Goal: Navigation & Orientation: Find specific page/section

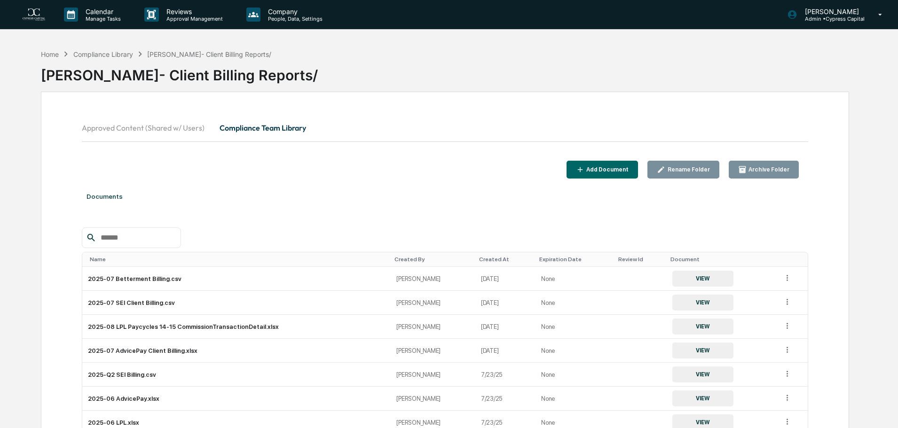
click at [31, 11] on img at bounding box center [34, 14] width 23 height 13
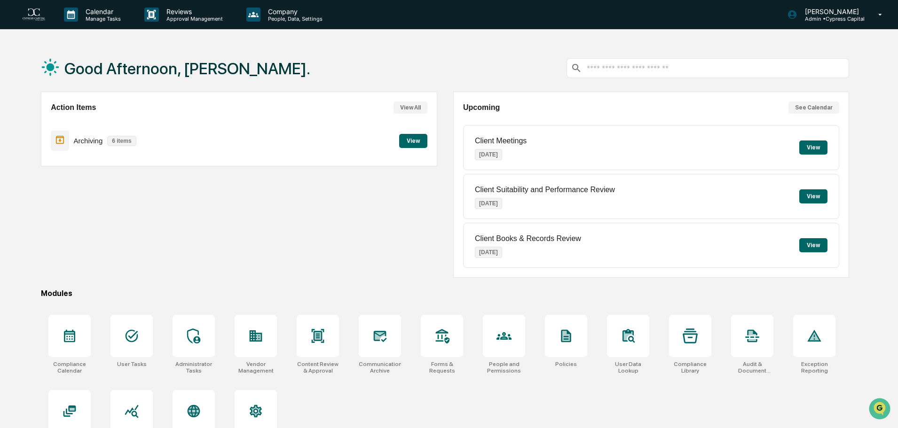
click at [408, 138] on button "View" at bounding box center [413, 141] width 28 height 14
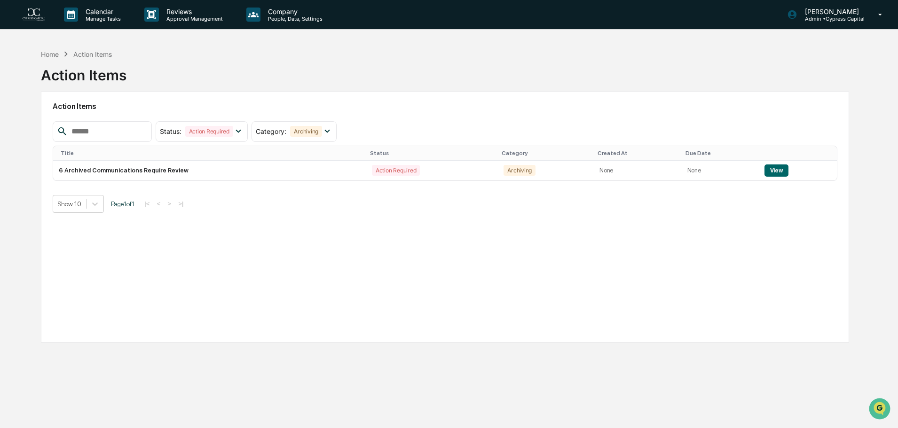
click at [39, 17] on img at bounding box center [34, 14] width 23 height 13
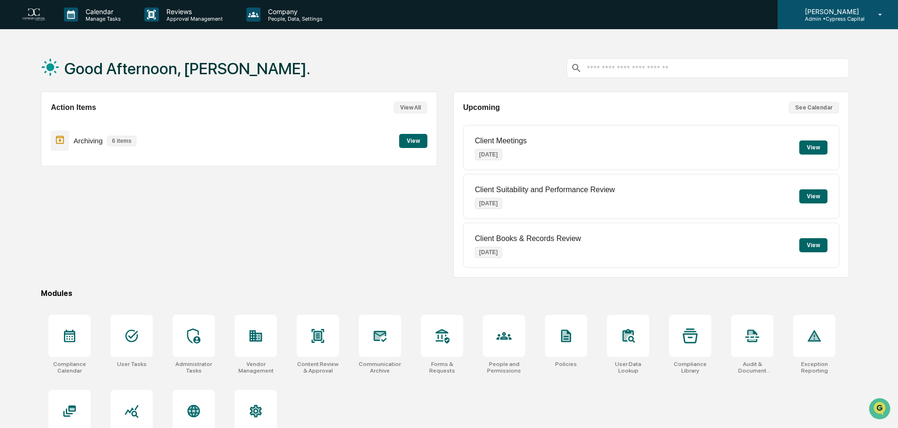
click at [839, 16] on p "Admin • Cypress Capital" at bounding box center [830, 19] width 67 height 7
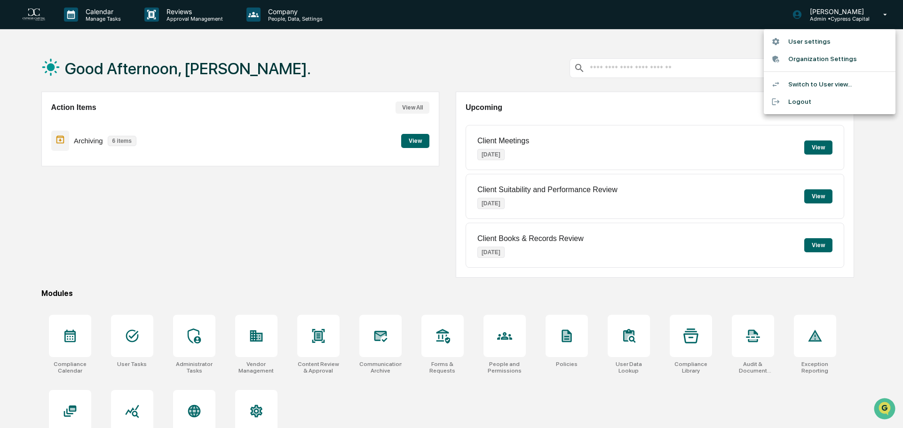
click at [821, 85] on li "Switch to User view..." at bounding box center [830, 84] width 132 height 17
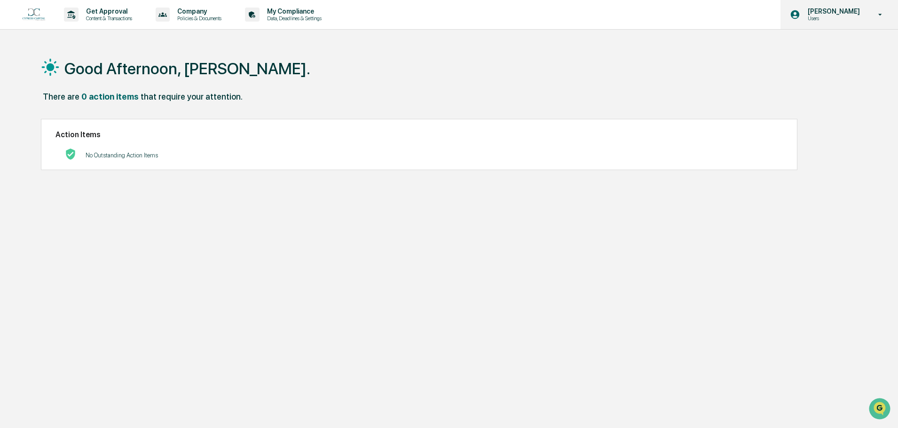
click at [853, 7] on div "[PERSON_NAME] Users" at bounding box center [839, 14] width 118 height 29
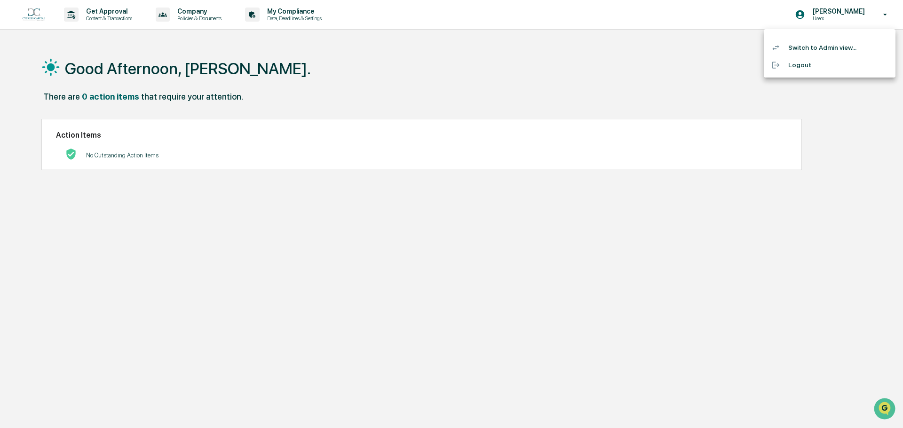
click at [832, 45] on li "Switch to Admin view..." at bounding box center [830, 47] width 132 height 17
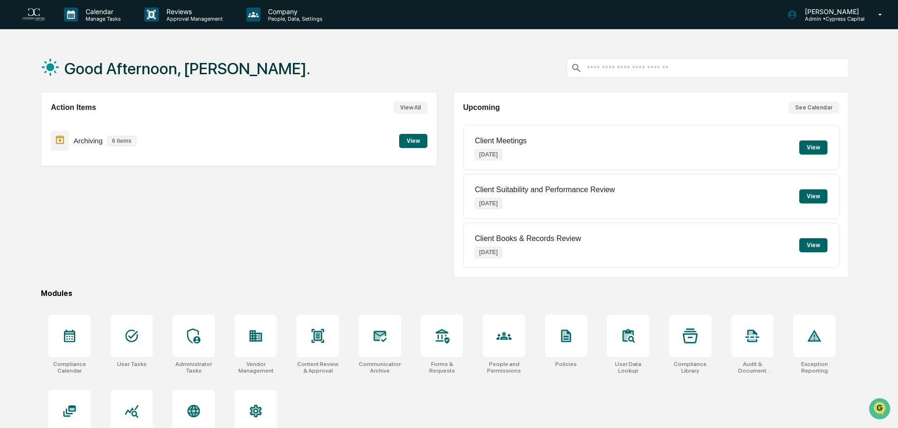
click at [403, 108] on button "View All" at bounding box center [411, 108] width 34 height 12
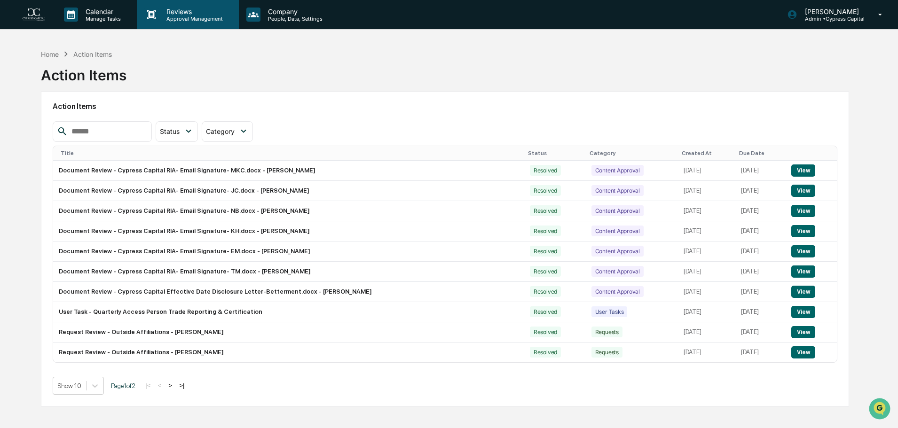
click at [180, 16] on p "Approval Management" at bounding box center [193, 19] width 69 height 7
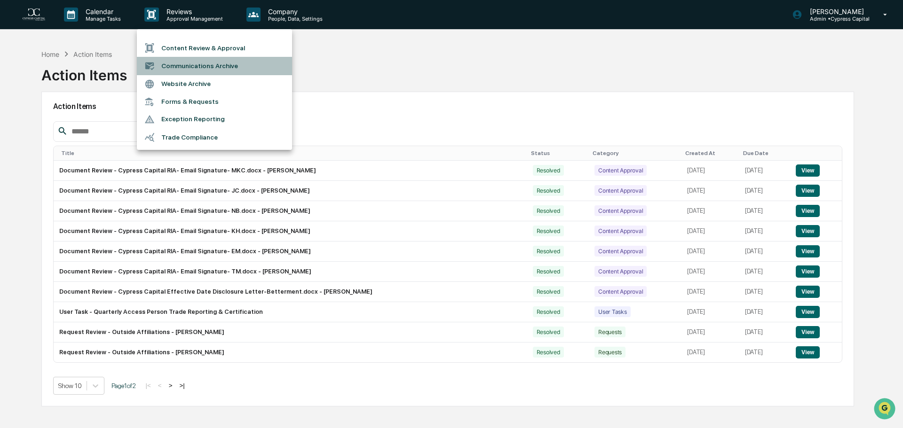
click at [196, 67] on li "Communications Archive" at bounding box center [214, 66] width 155 height 18
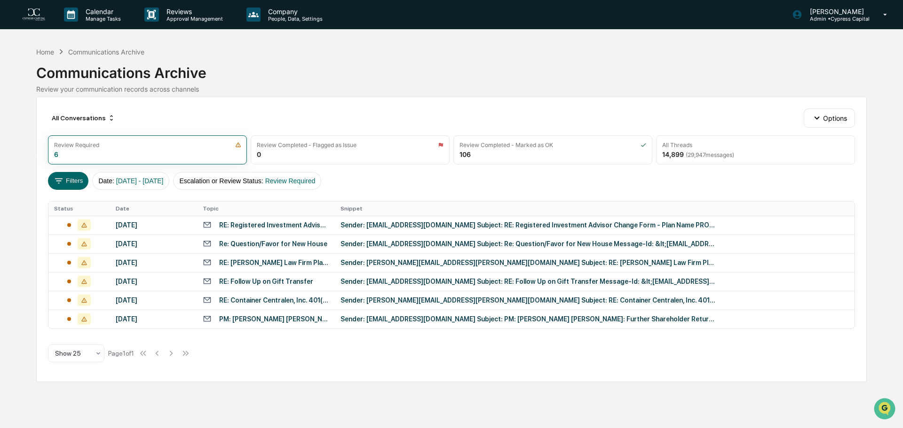
click at [33, 15] on img at bounding box center [34, 14] width 23 height 13
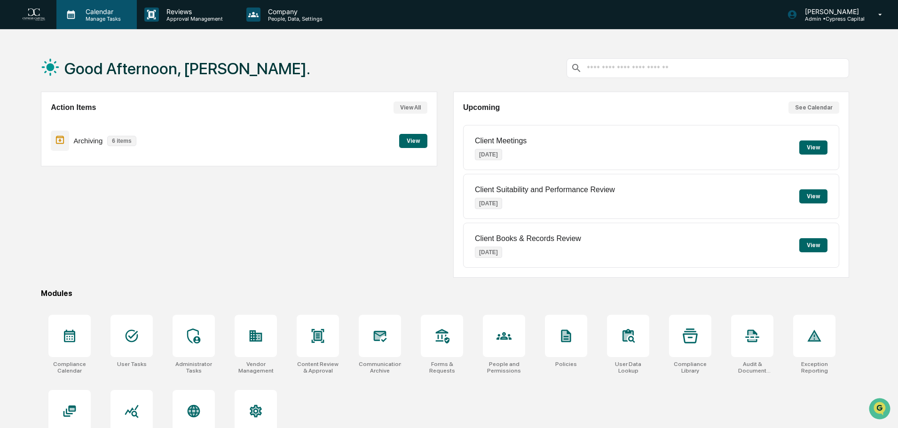
click at [103, 18] on p "Manage Tasks" at bounding box center [101, 19] width 47 height 7
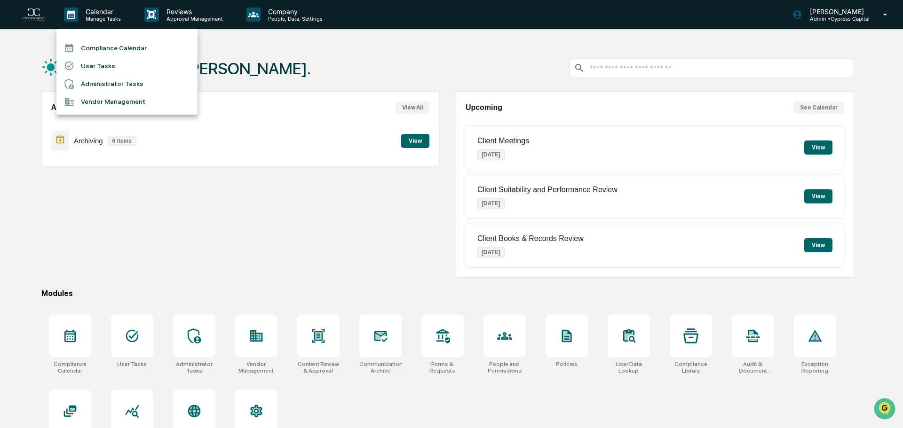
click at [112, 48] on li "Compliance Calendar" at bounding box center [126, 48] width 141 height 18
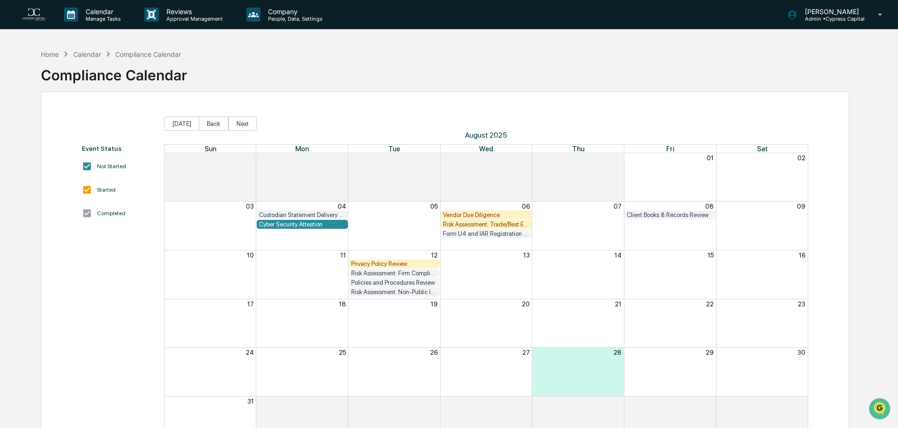
click at [405, 283] on div "Policies and Procedures Review" at bounding box center [394, 282] width 87 height 7
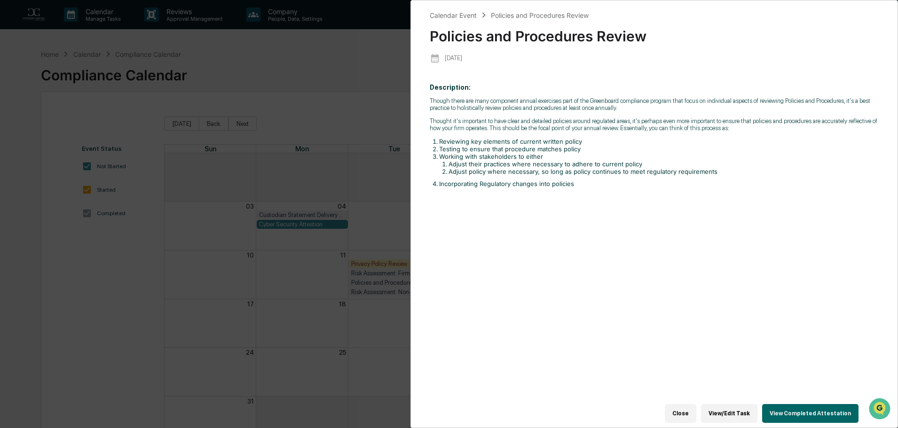
click at [287, 291] on div "Calendar Event Policies and Procedures Review Policies and Procedures Review [D…" at bounding box center [449, 214] width 898 height 428
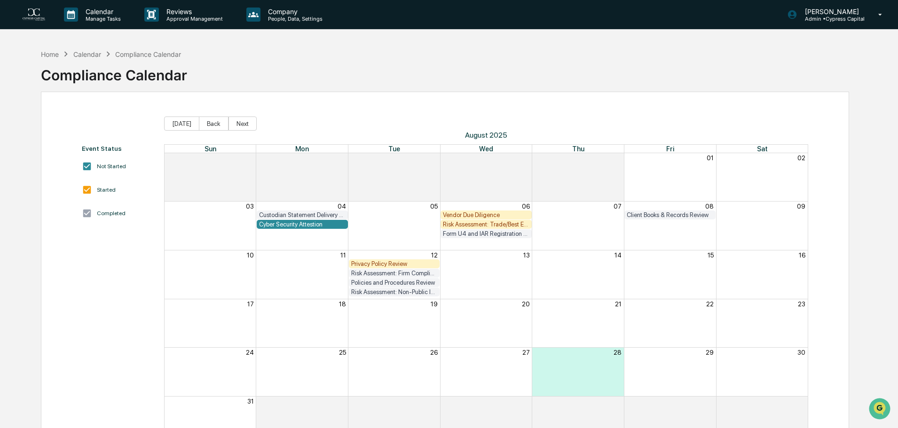
click at [482, 236] on div "Form U4 and IAR Registration Review" at bounding box center [486, 233] width 87 height 7
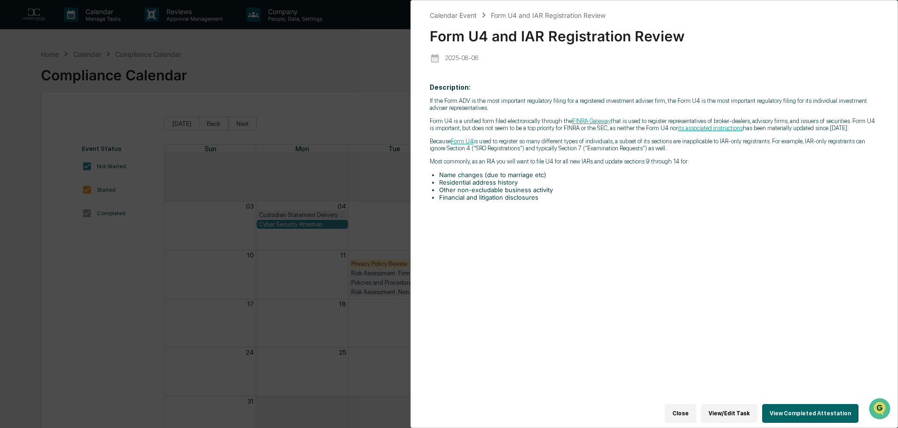
click at [286, 302] on div "Calendar Event Form U4 and IAR Registration Review Form U4 and IAR Registration…" at bounding box center [449, 214] width 898 height 428
